Goal: Task Accomplishment & Management: Use online tool/utility

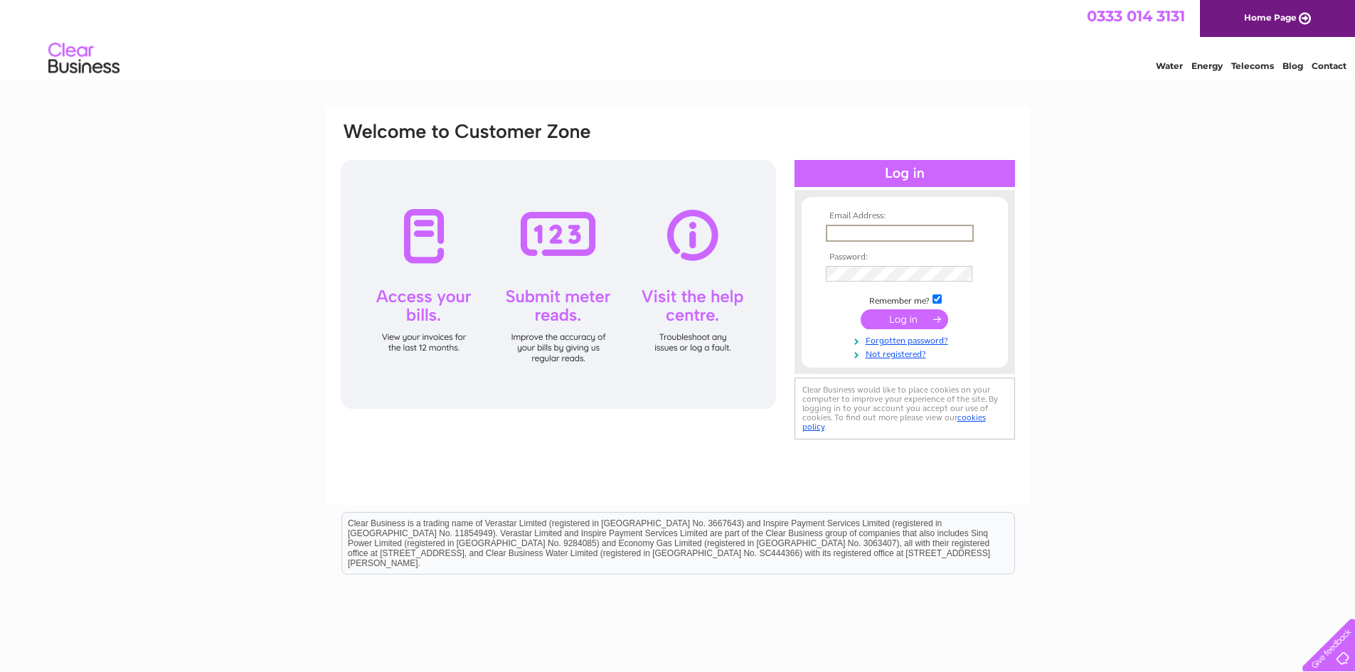
click at [844, 232] on input "text" at bounding box center [900, 233] width 148 height 17
type input "kubesy@gmail.com"
click at [905, 314] on input "submit" at bounding box center [904, 318] width 87 height 20
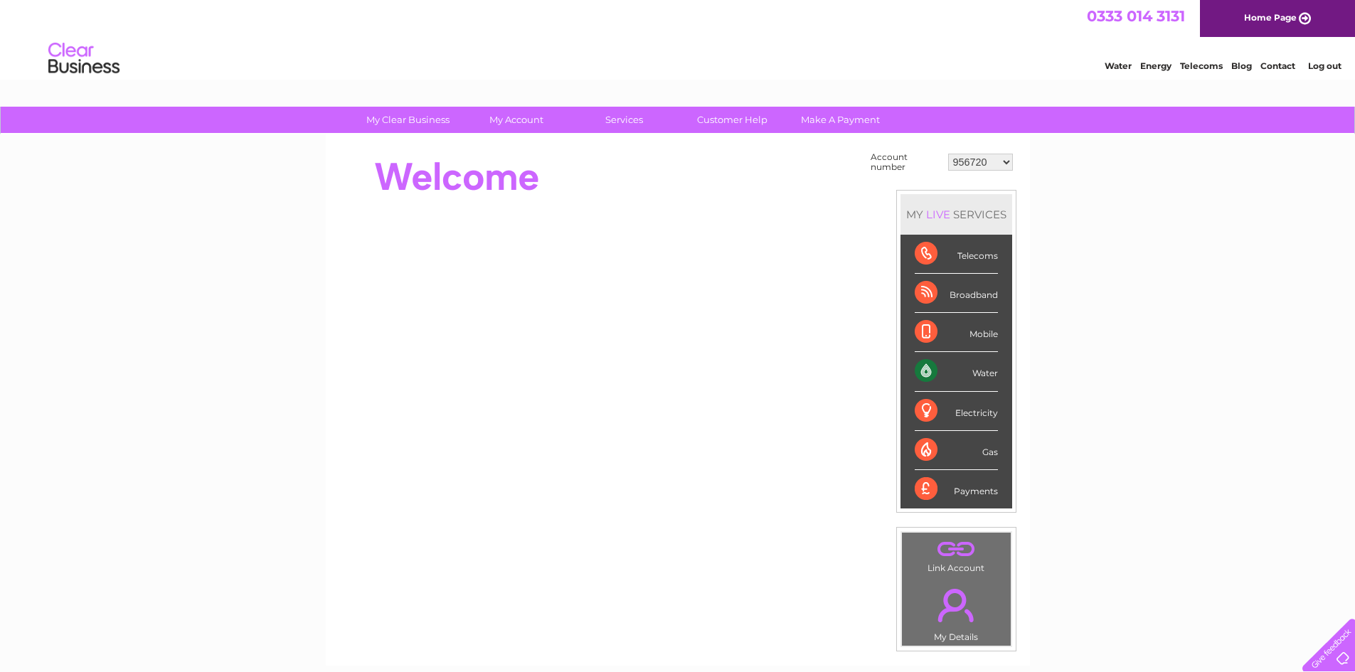
click at [1009, 163] on select "956720 30279468" at bounding box center [980, 162] width 65 height 17
click at [948, 154] on select "956720 30279468" at bounding box center [980, 162] width 65 height 17
click at [986, 373] on div "Water" at bounding box center [956, 371] width 83 height 39
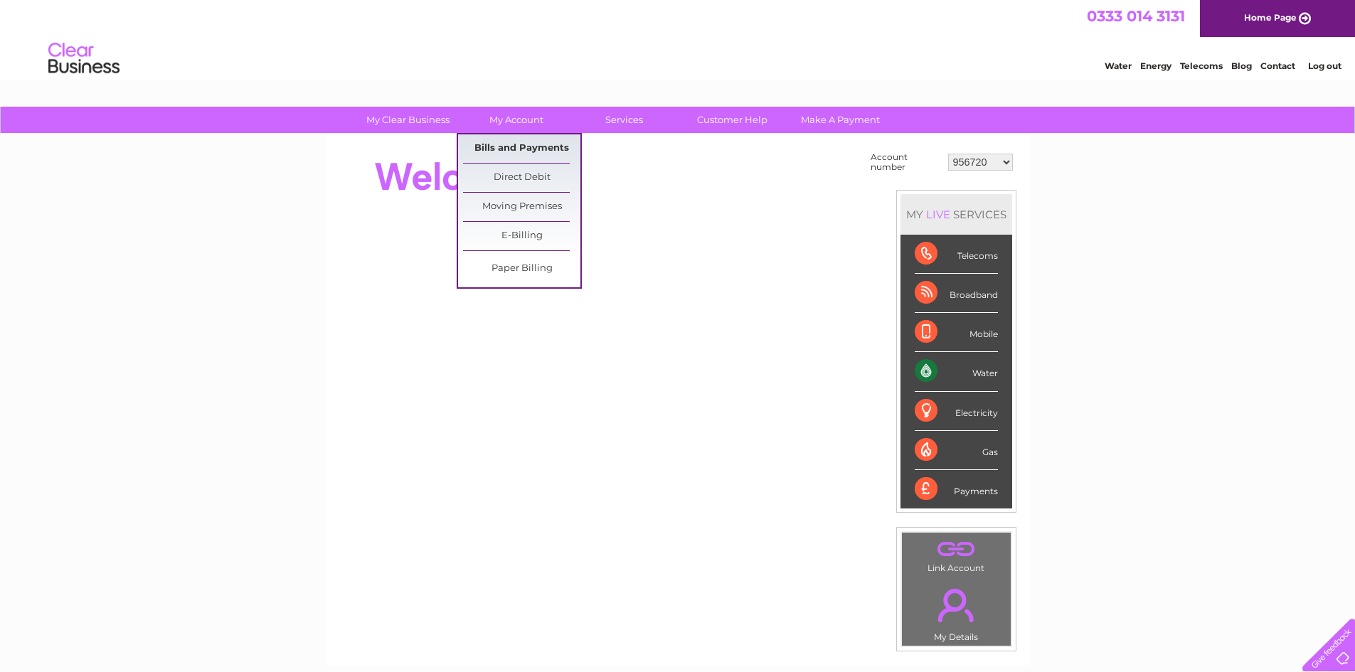
click at [521, 142] on link "Bills and Payments" at bounding box center [521, 148] width 117 height 28
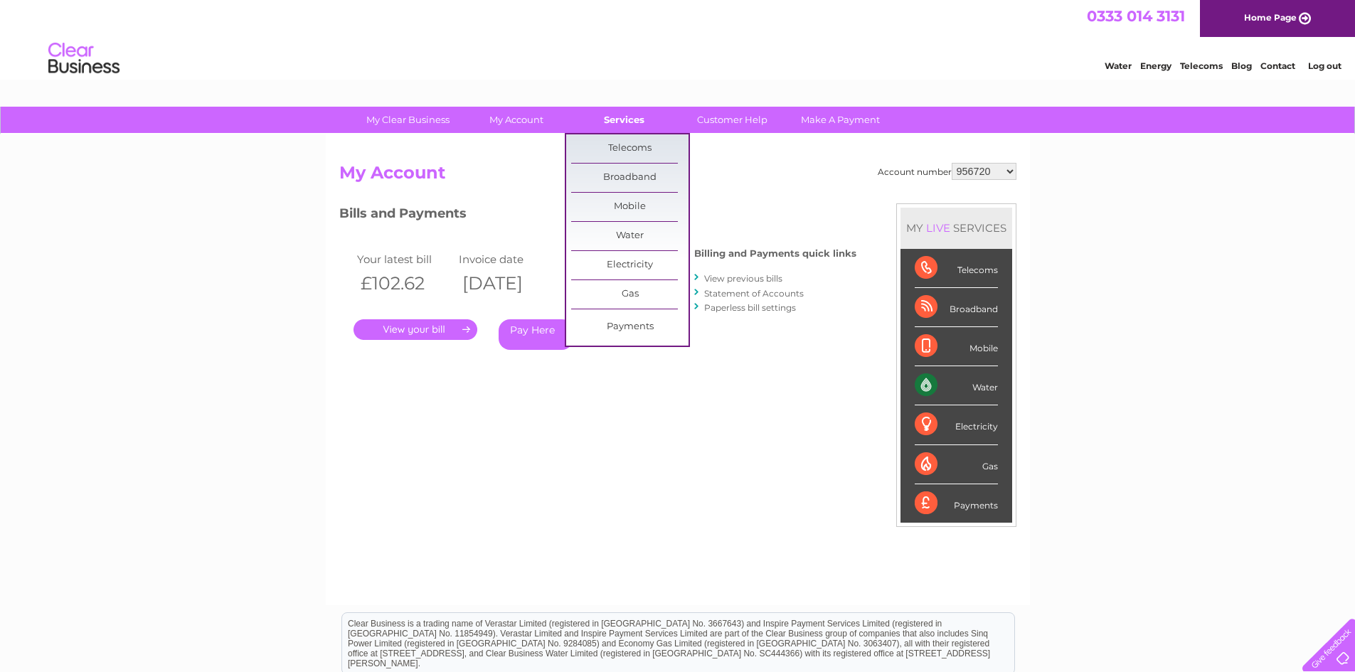
click at [628, 116] on link "Services" at bounding box center [623, 120] width 117 height 26
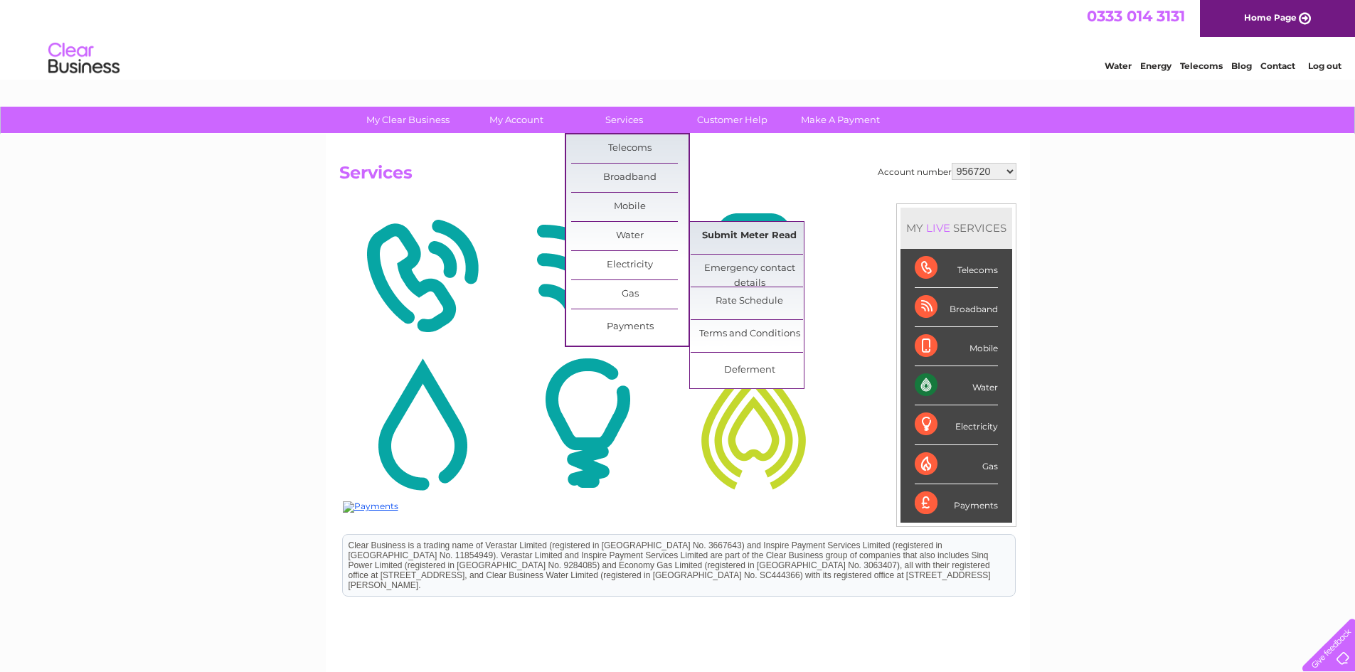
click at [740, 238] on link "Submit Meter Read" at bounding box center [749, 236] width 117 height 28
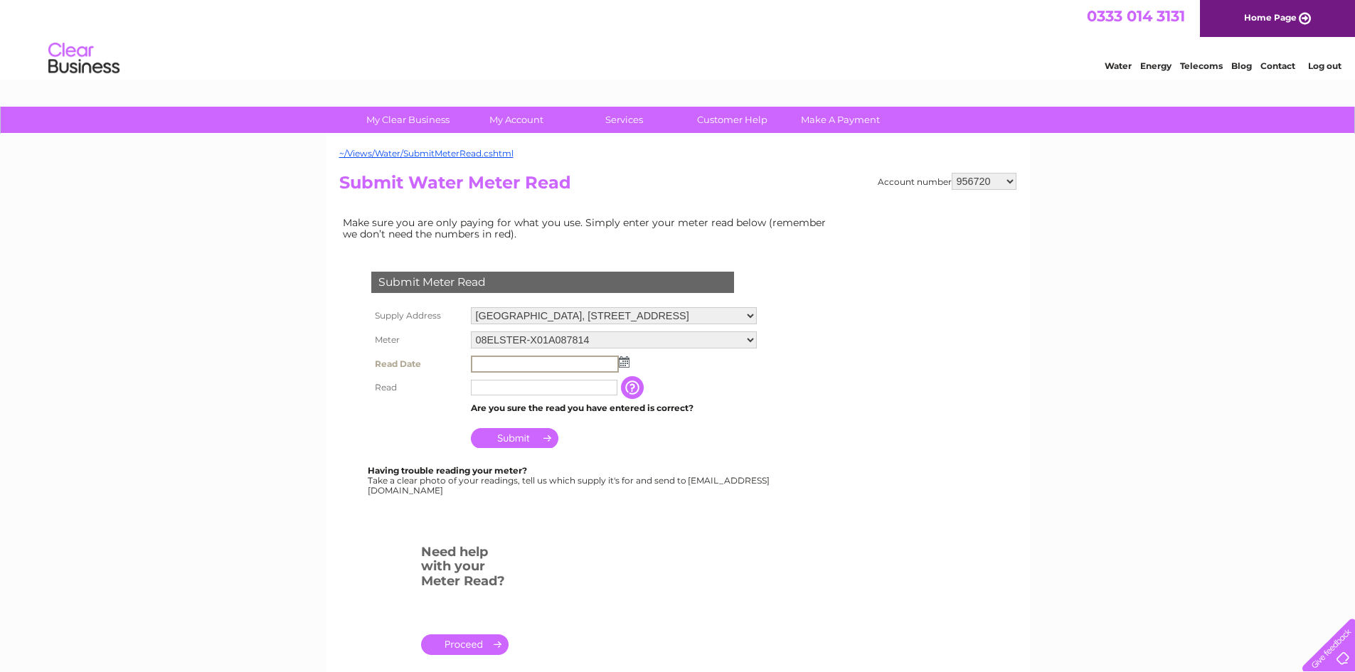
click at [541, 365] on input "text" at bounding box center [545, 364] width 148 height 17
click at [628, 361] on td at bounding box center [613, 364] width 293 height 24
click at [625, 360] on img at bounding box center [622, 361] width 11 height 11
click at [597, 425] on link "3" at bounding box center [595, 424] width 20 height 14
type input "[DATE]"
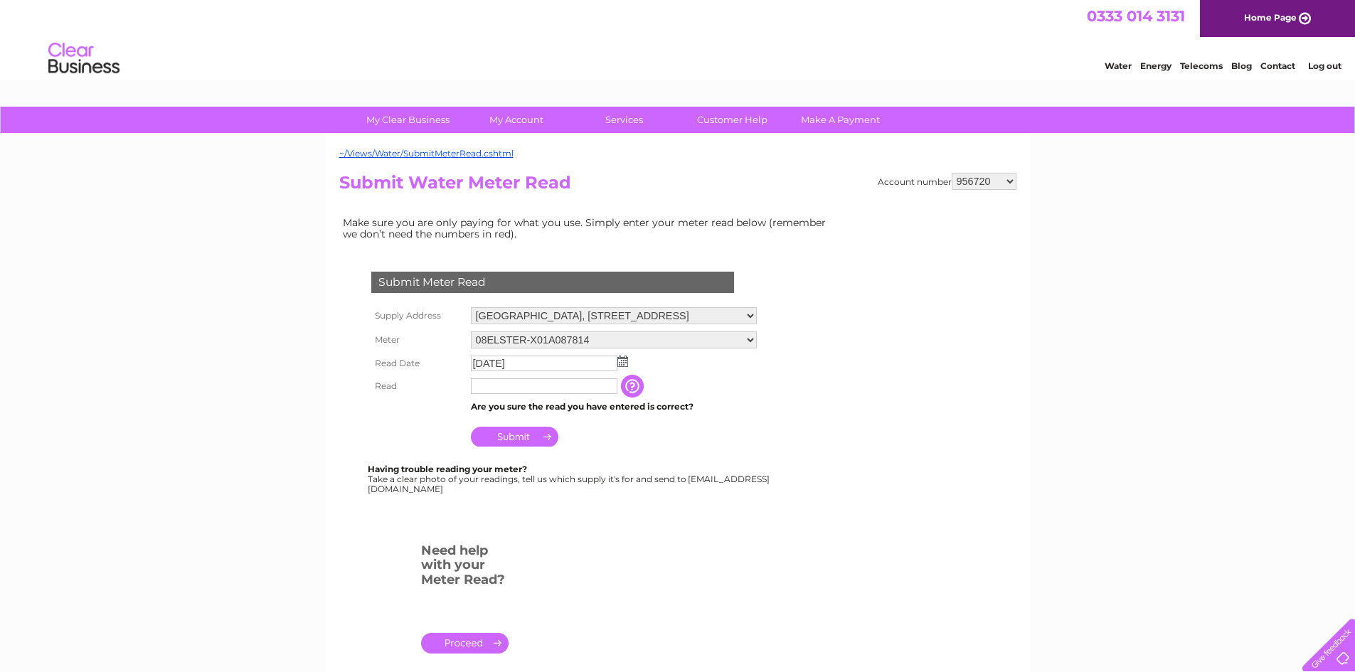
click at [531, 391] on input "text" at bounding box center [544, 386] width 147 height 16
type input "1951"
click at [529, 436] on input "Submit" at bounding box center [514, 438] width 87 height 20
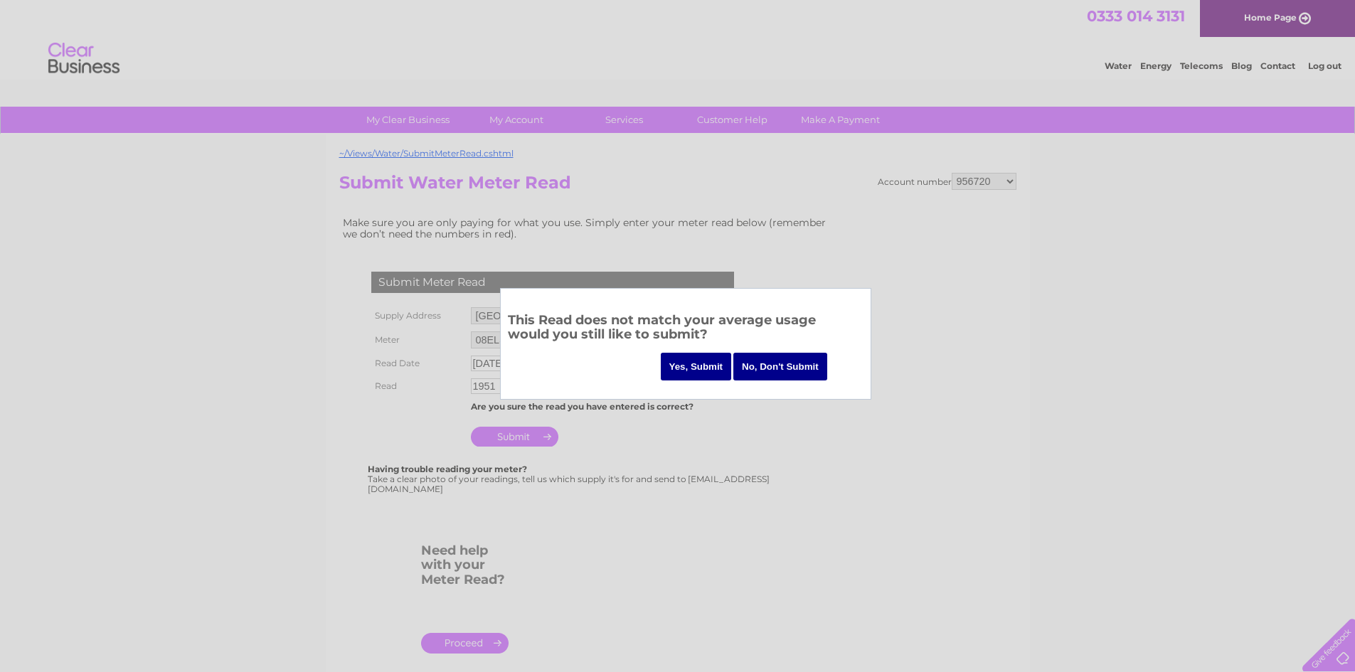
click at [714, 363] on input "Yes, Submit" at bounding box center [696, 367] width 71 height 28
